Goal: Task Accomplishment & Management: Manage account settings

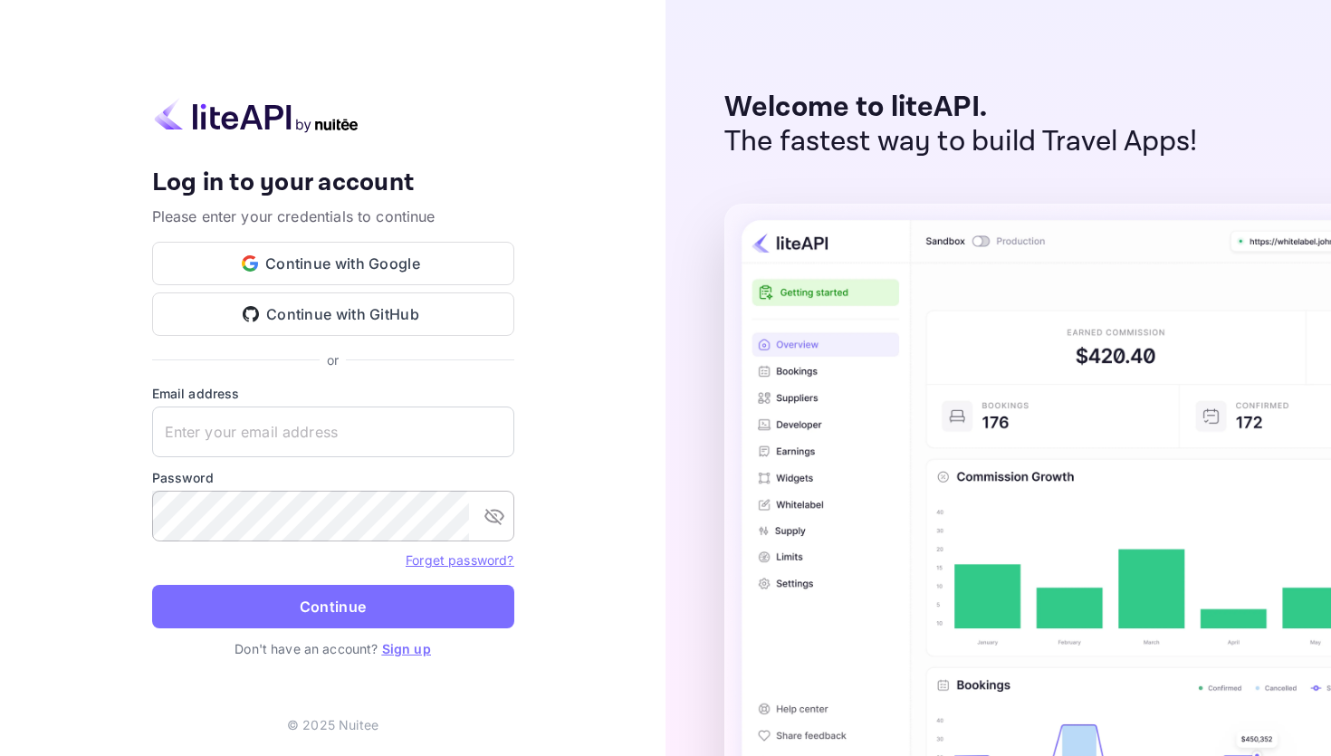
type input "[PERSON_NAME][EMAIL_ADDRESS][DOMAIN_NAME]"
click at [494, 518] on icon "toggle password visibility" at bounding box center [495, 516] width 22 height 22
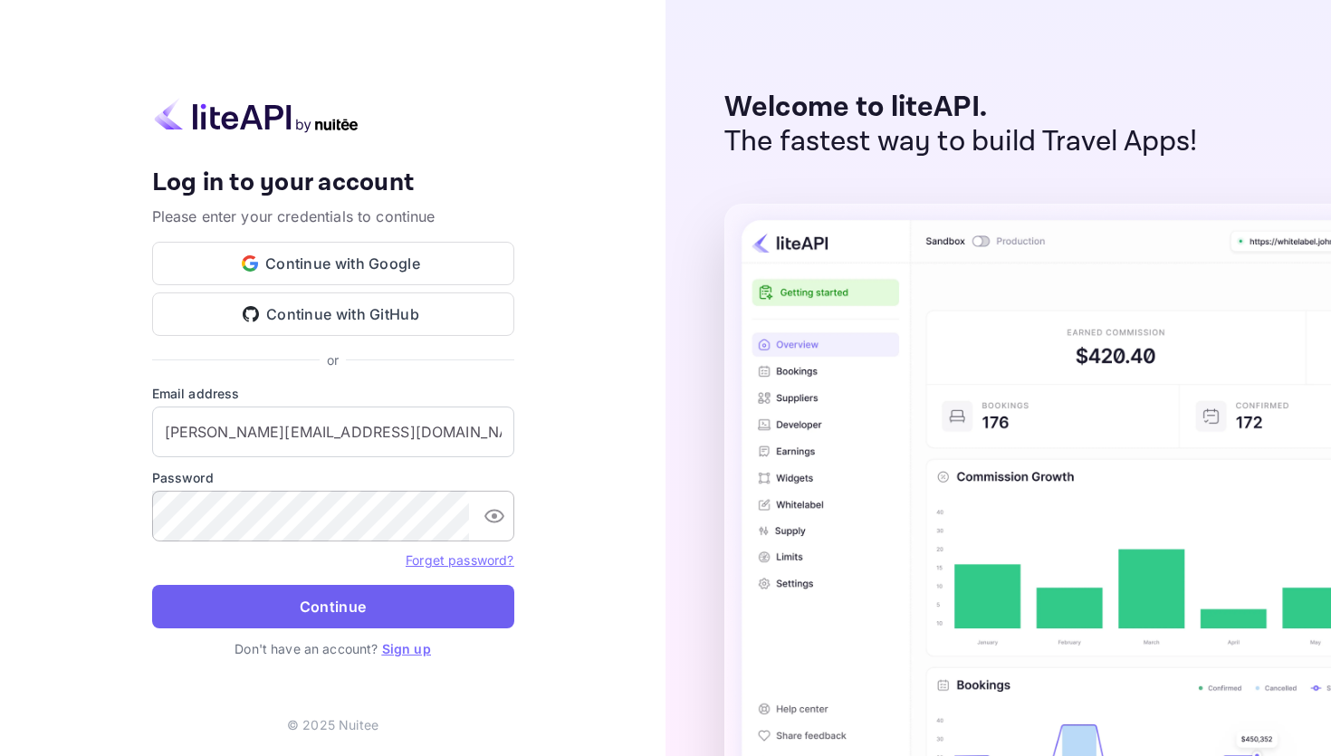
click at [343, 606] on button "Continue" at bounding box center [333, 606] width 362 height 43
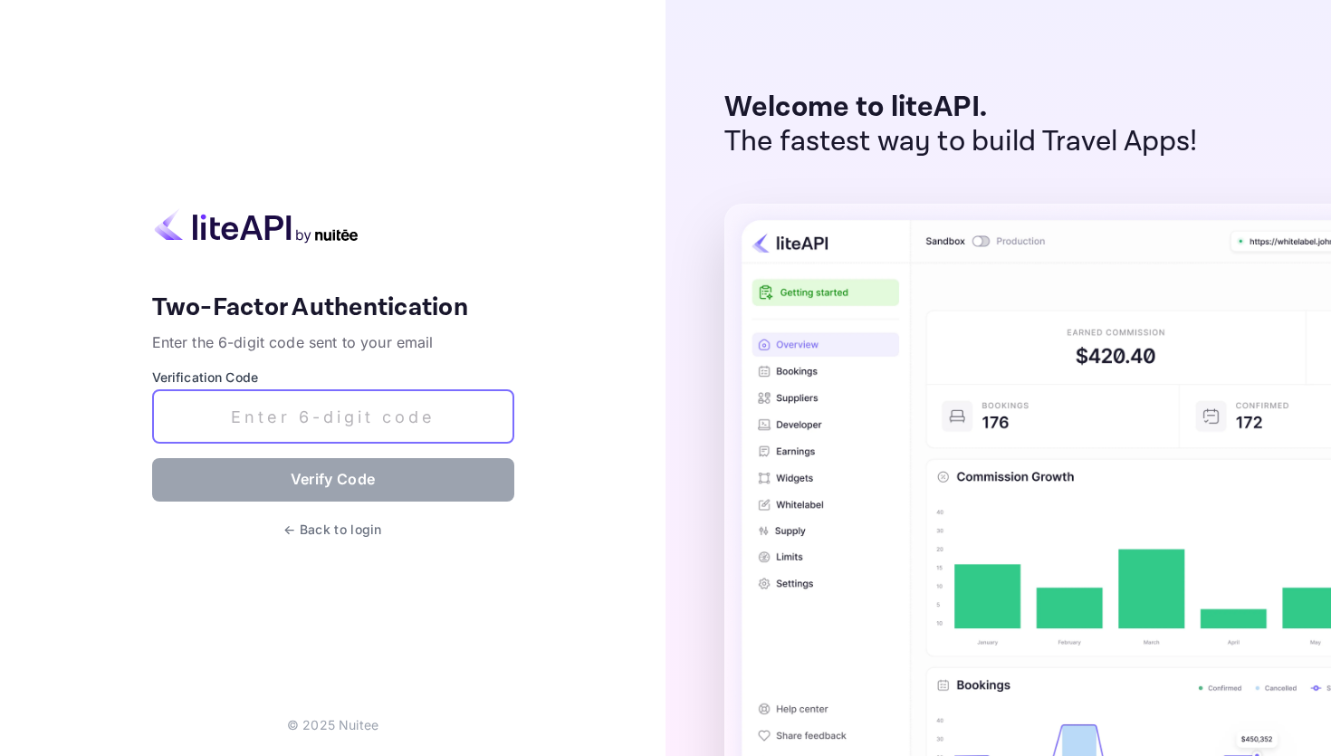
click at [292, 395] on input "text" at bounding box center [333, 416] width 362 height 53
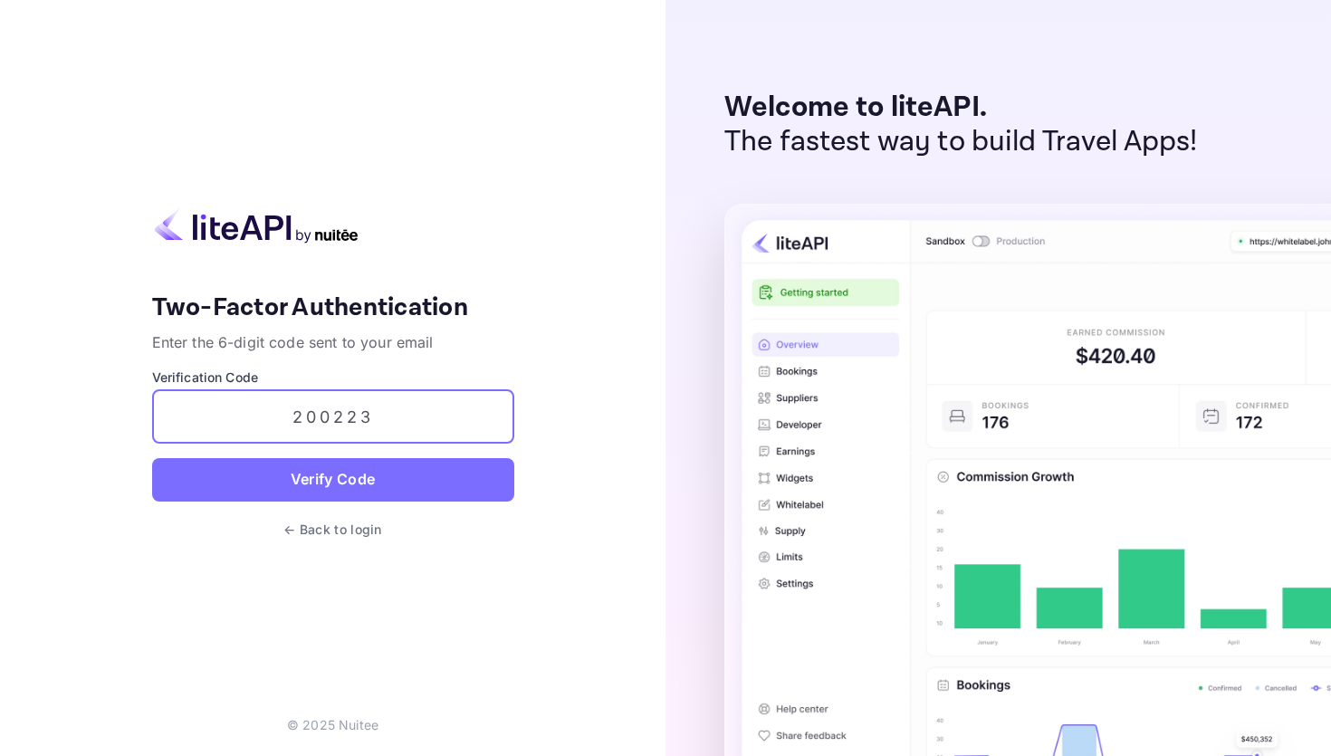
type input "200223"
click at [152, 458] on button "Verify Code" at bounding box center [333, 479] width 362 height 43
type input "200223"
click at [152, 458] on button "Verify Code" at bounding box center [333, 479] width 362 height 43
type input "936466"
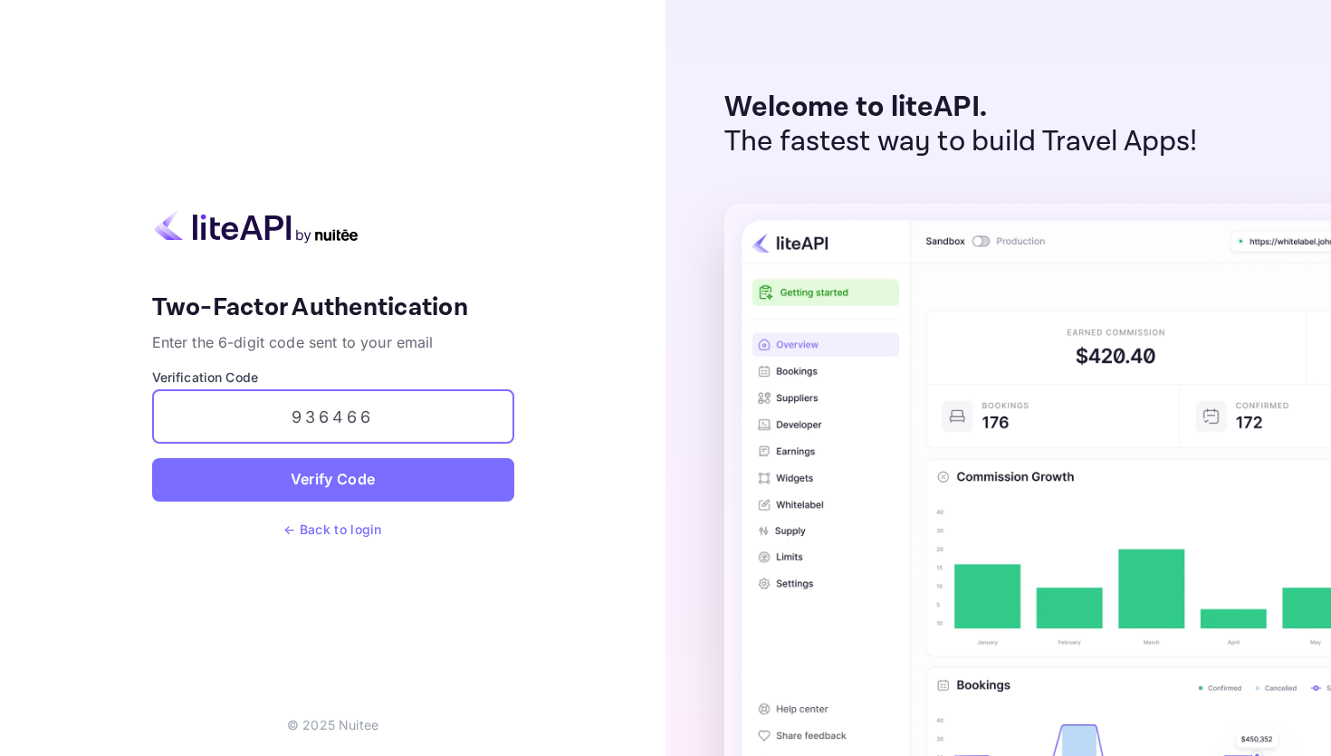
click at [152, 458] on button "Verify Code" at bounding box center [333, 479] width 362 height 43
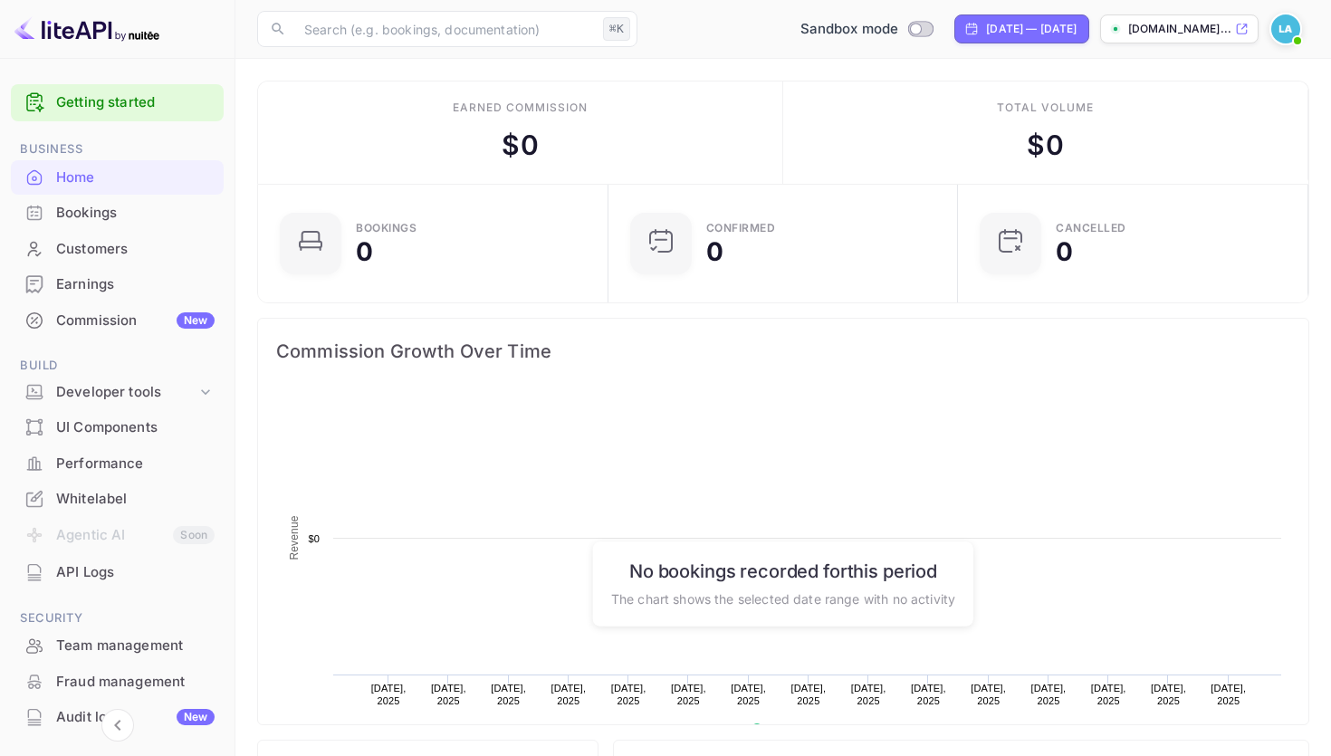
scroll to position [294, 340]
